Goal: Task Accomplishment & Management: Manage account settings

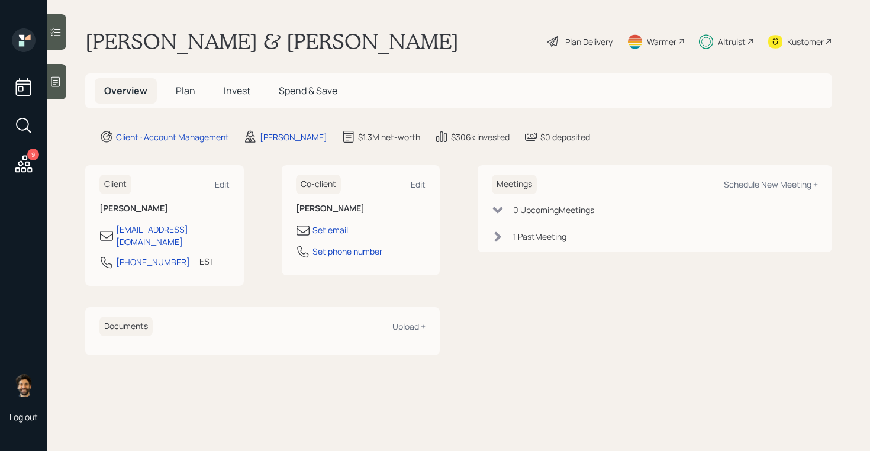
click at [178, 96] on span "Plan" at bounding box center [186, 90] width 20 height 13
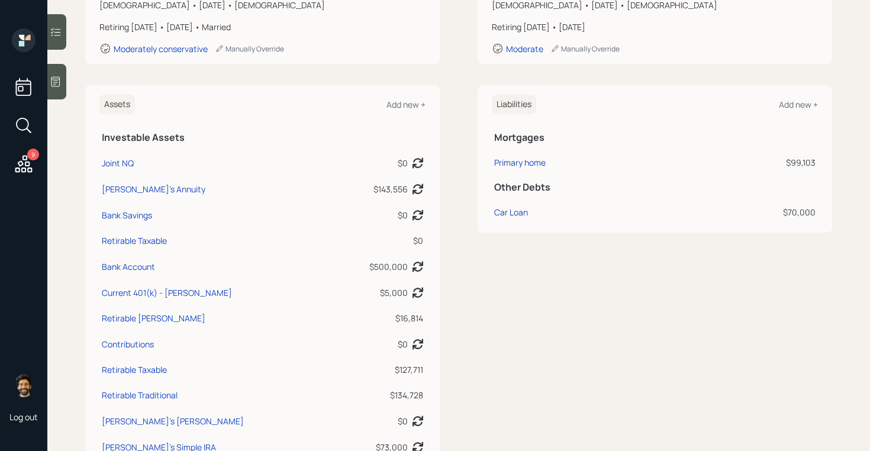
scroll to position [221, 0]
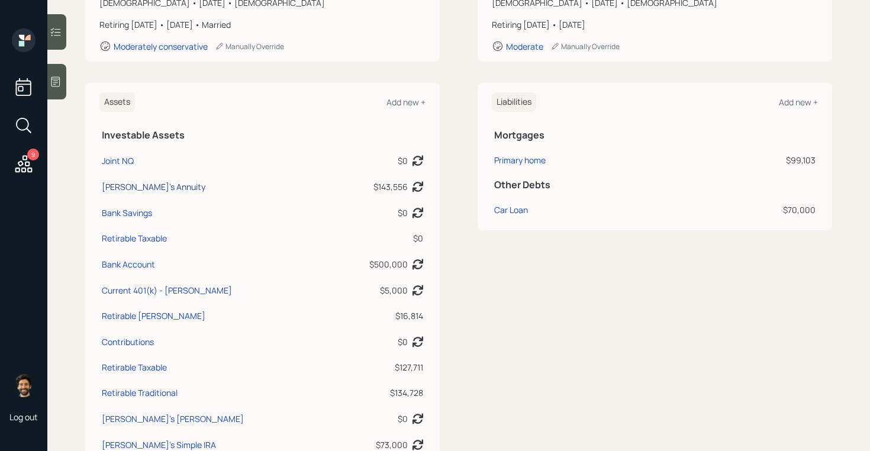
click at [150, 188] on div "[PERSON_NAME]'s Annuity" at bounding box center [154, 186] width 104 height 12
select select "taxable"
select select "balanced"
